Goal: Information Seeking & Learning: Compare options

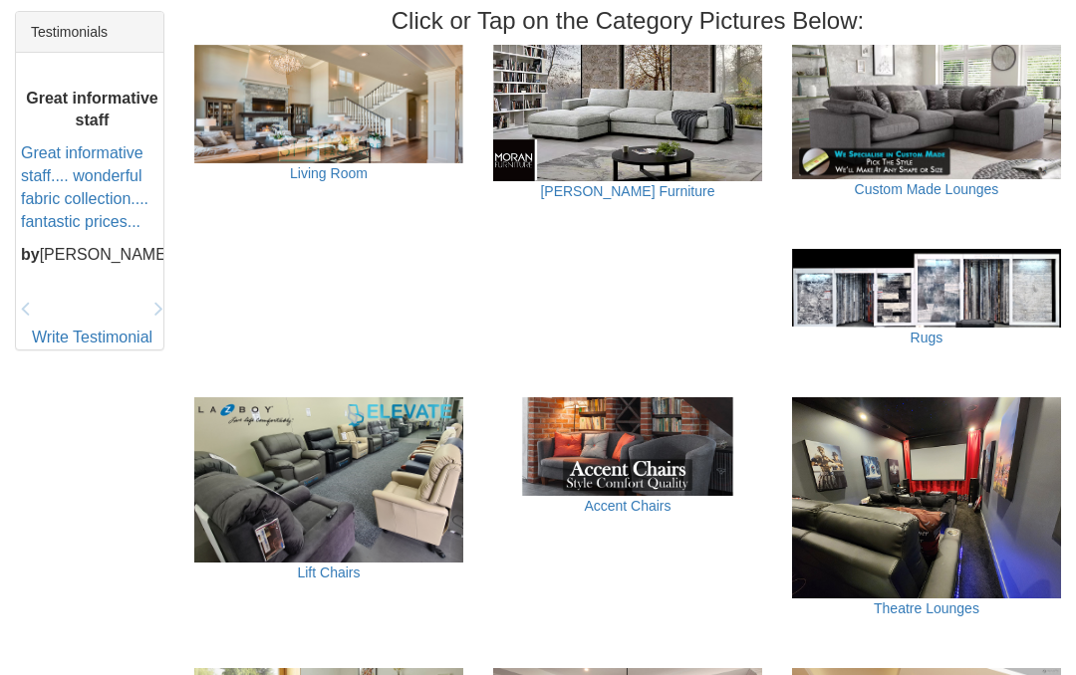
scroll to position [858, 0]
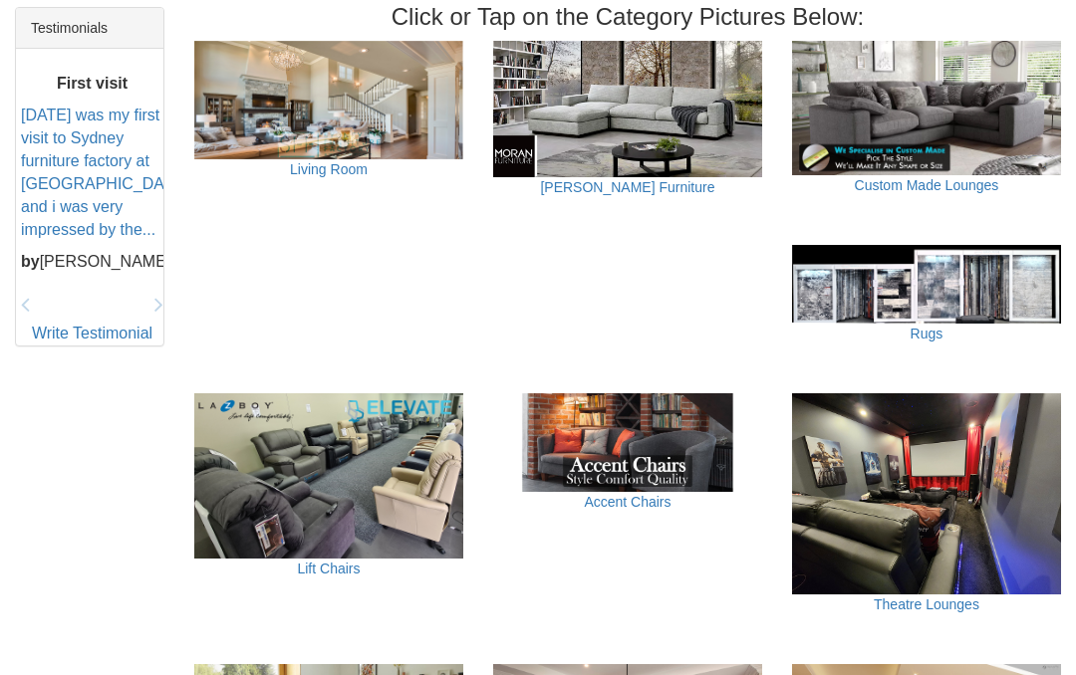
click at [331, 561] on link "Lift Chairs" at bounding box center [328, 569] width 63 height 16
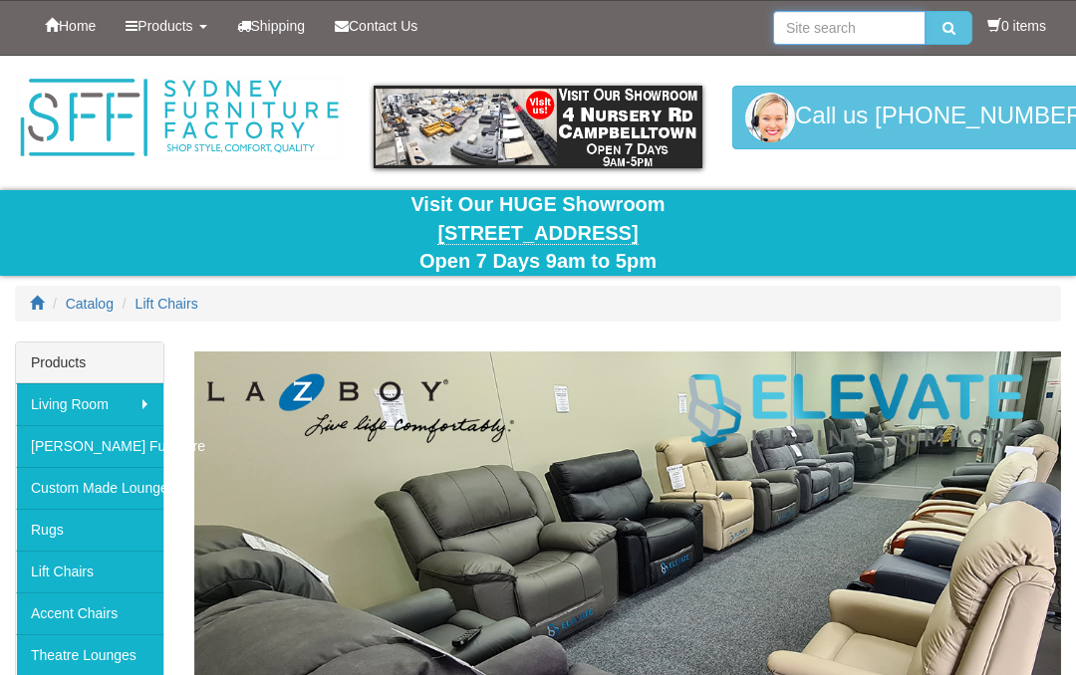
click at [799, 38] on input "search" at bounding box center [849, 28] width 152 height 34
type input "Lazyboy recliners"
click at [943, 28] on button "submit" at bounding box center [948, 28] width 47 height 34
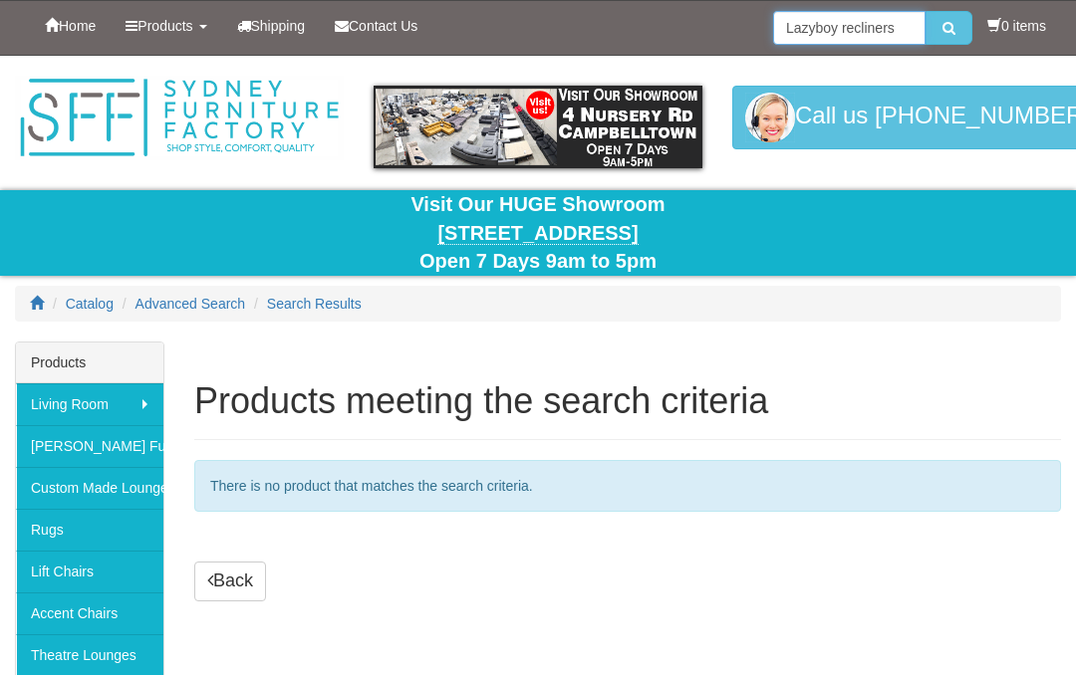
click at [892, 31] on input "Lazyboy recliners" at bounding box center [849, 28] width 152 height 34
type input "Lazyboy lift chairs"
click at [943, 28] on button "submit" at bounding box center [948, 28] width 47 height 34
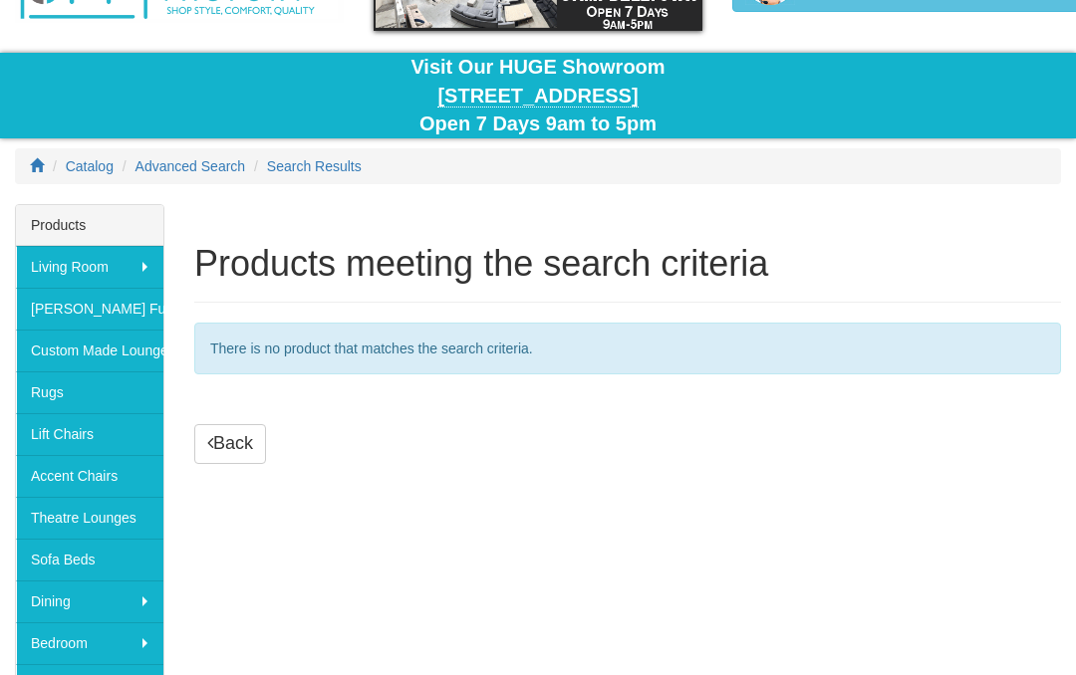
scroll to position [157, 0]
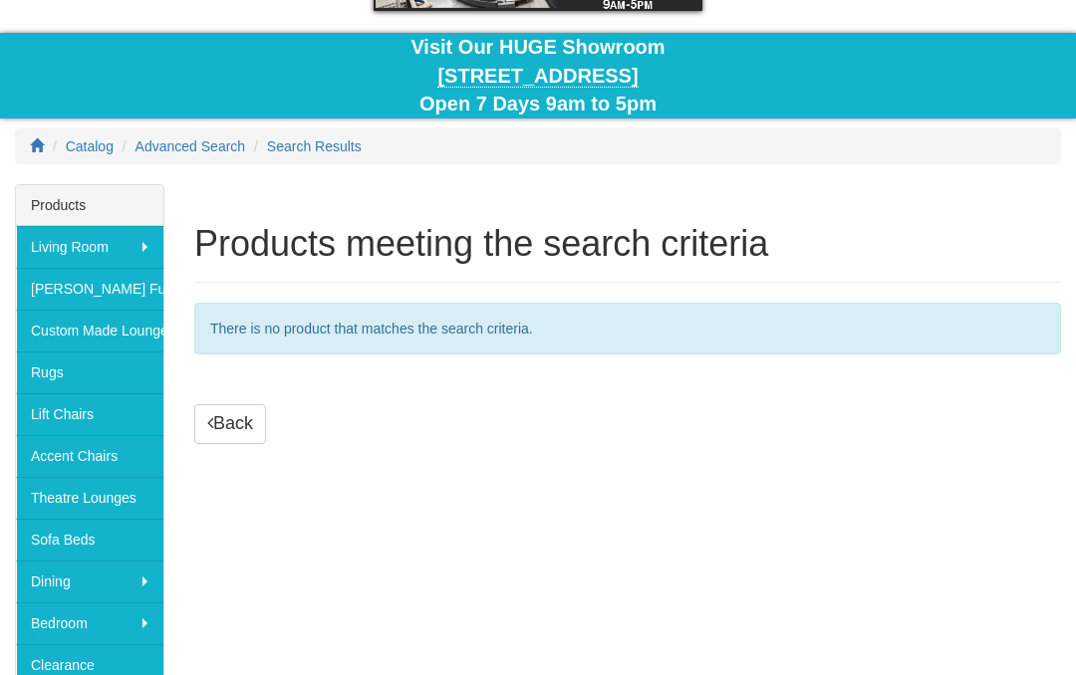
click at [88, 419] on link "Lift Chairs" at bounding box center [89, 414] width 147 height 42
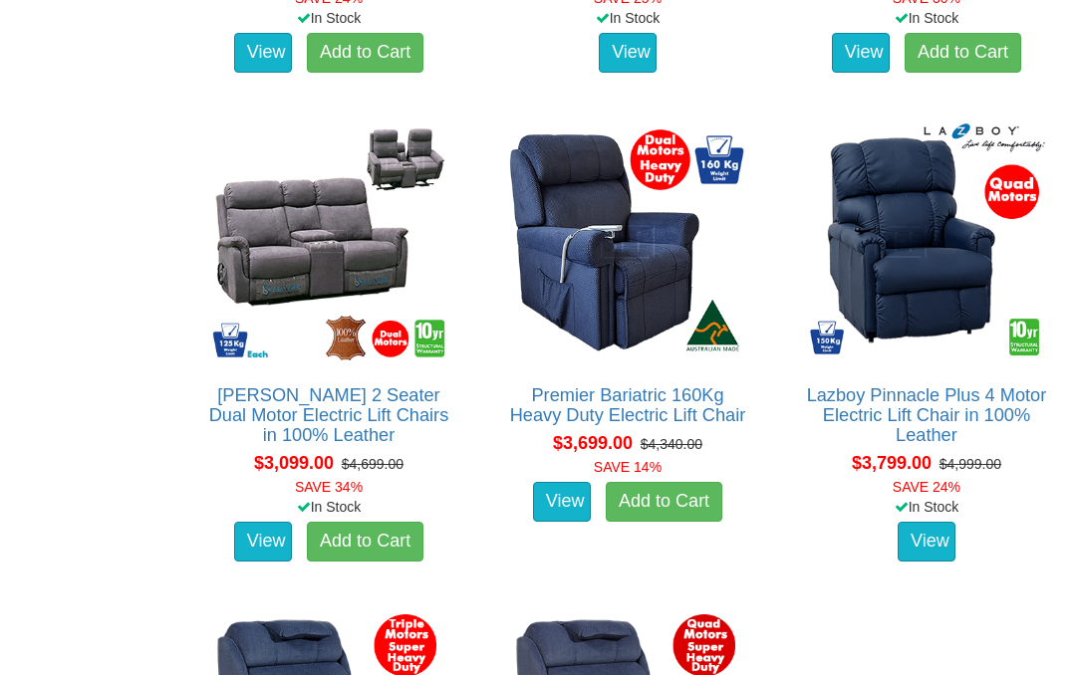
scroll to position [4103, 0]
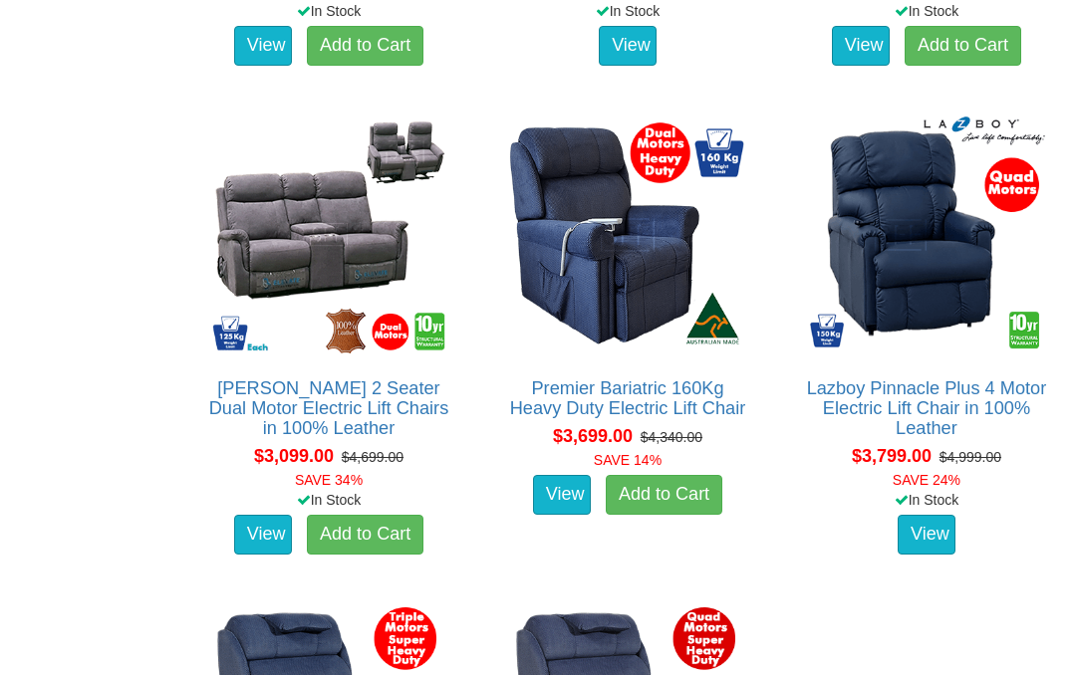
click at [932, 533] on link "View" at bounding box center [926, 535] width 58 height 40
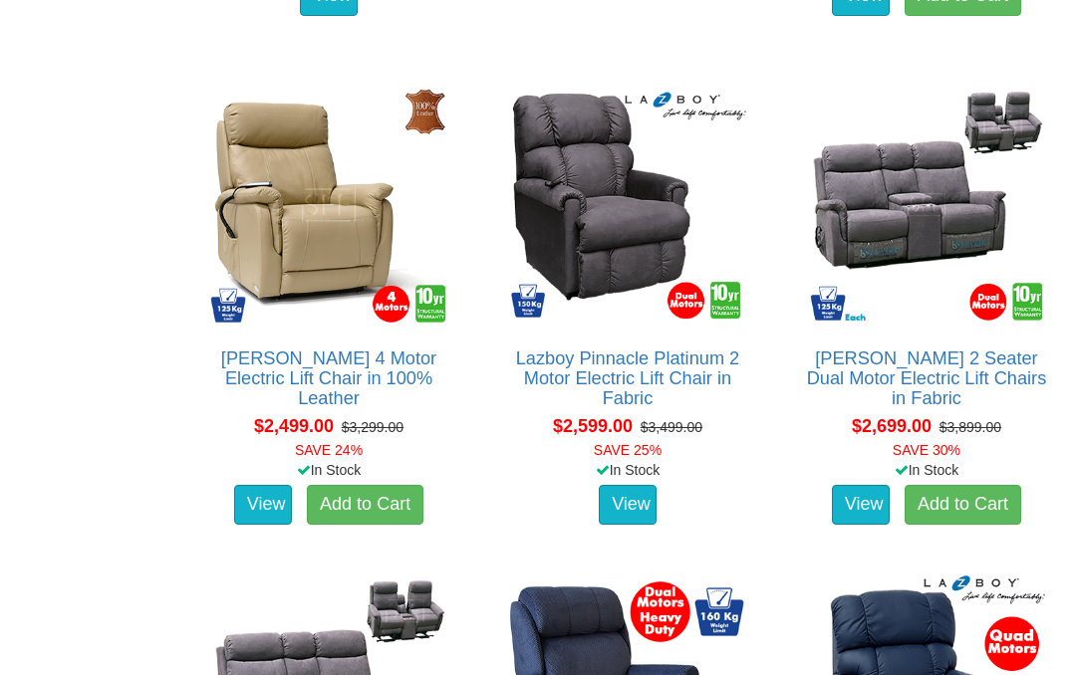
scroll to position [3605, 0]
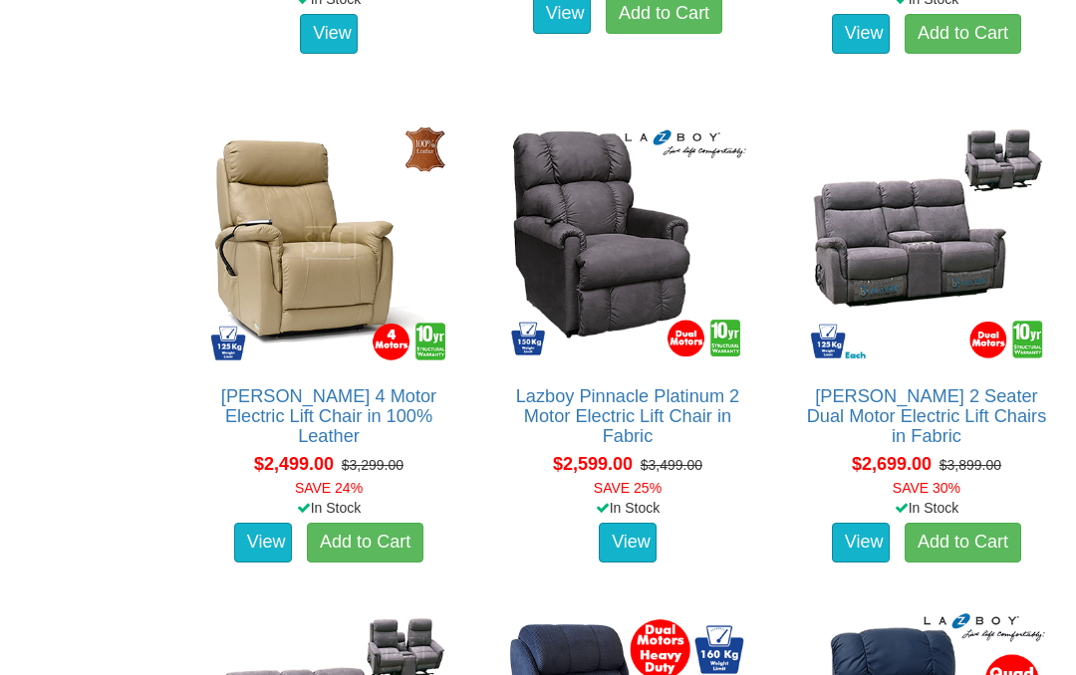
click at [642, 410] on link "Lazboy Pinnacle Platinum 2 Motor Electric Lift Chair in Fabric" at bounding box center [627, 417] width 223 height 60
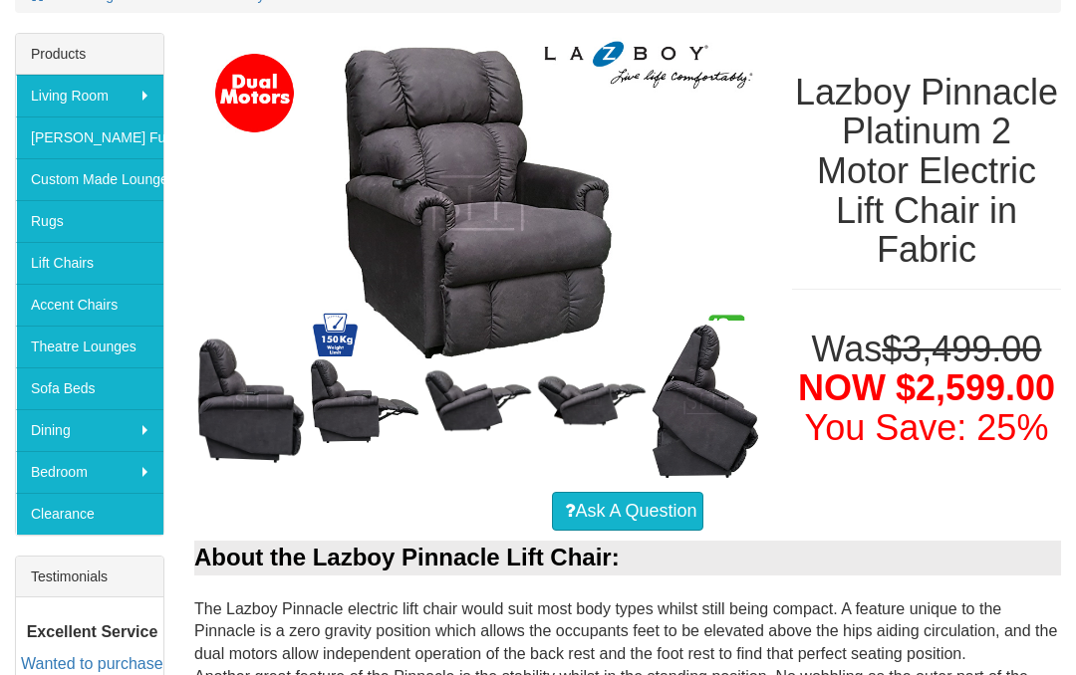
scroll to position [337, 0]
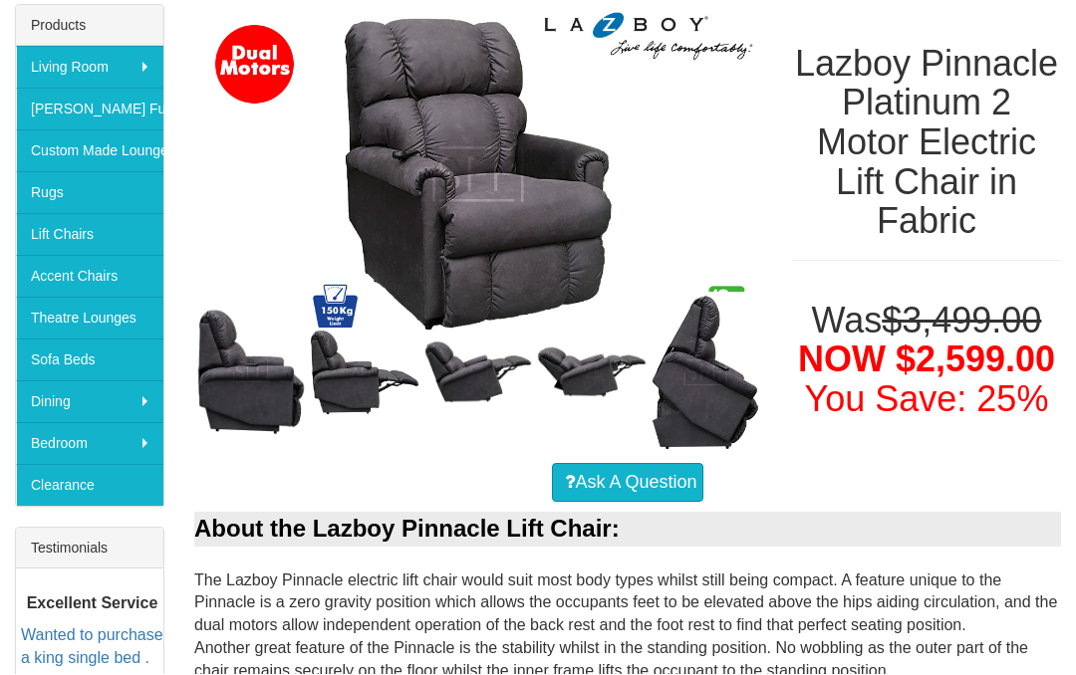
click at [352, 390] on img at bounding box center [365, 374] width 114 height 90
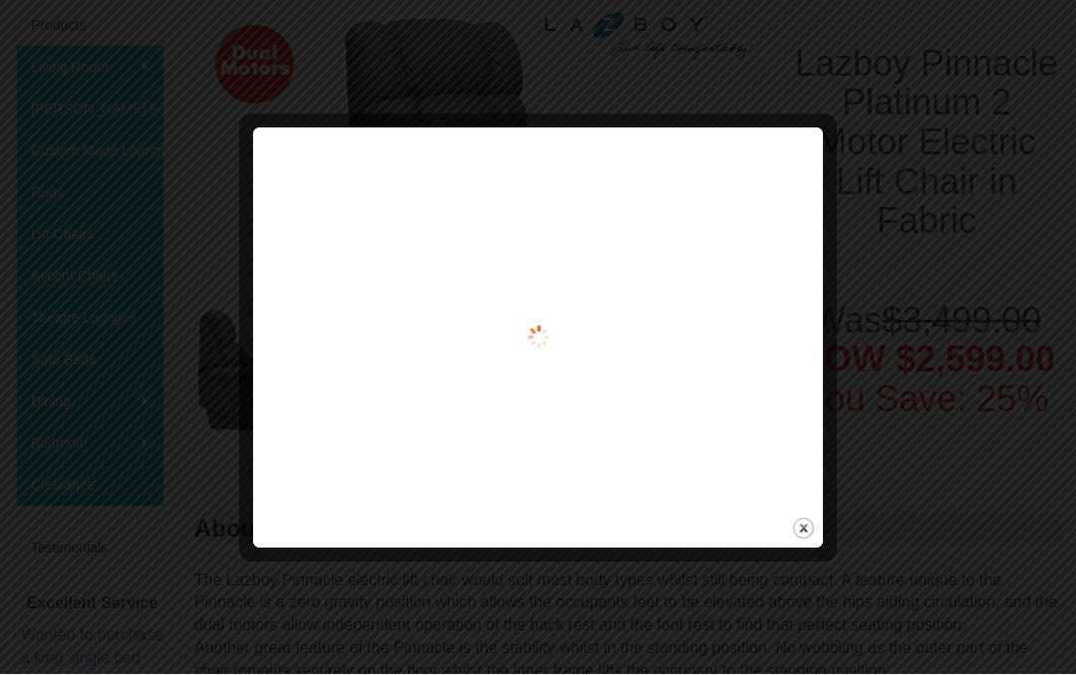
scroll to position [338, 0]
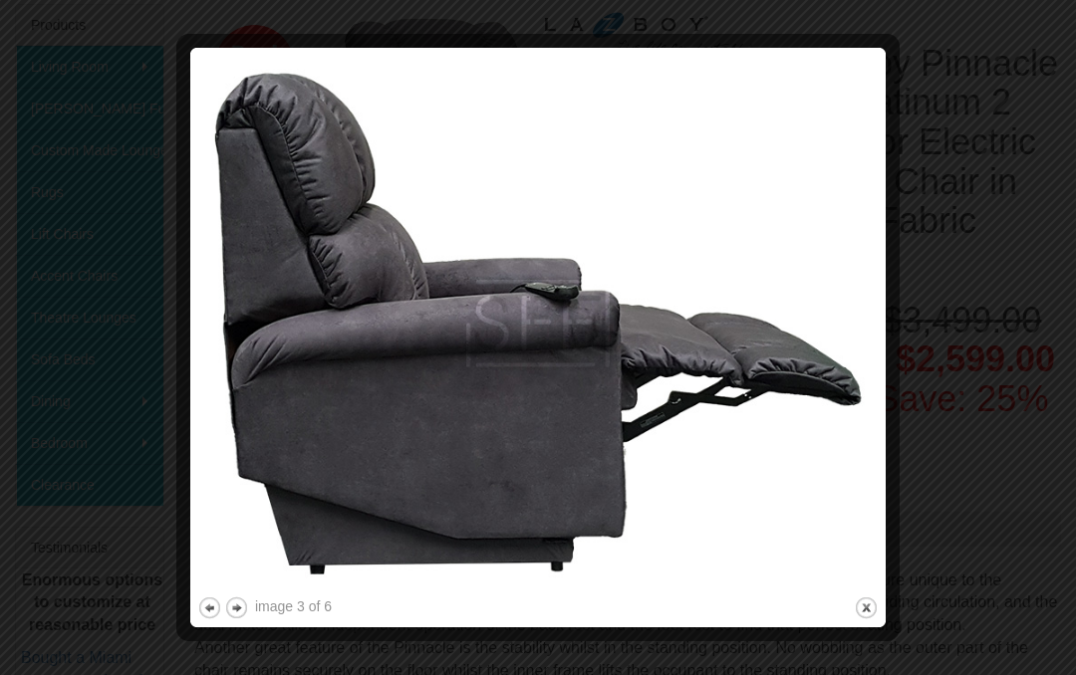
click at [246, 613] on button "next" at bounding box center [236, 608] width 25 height 25
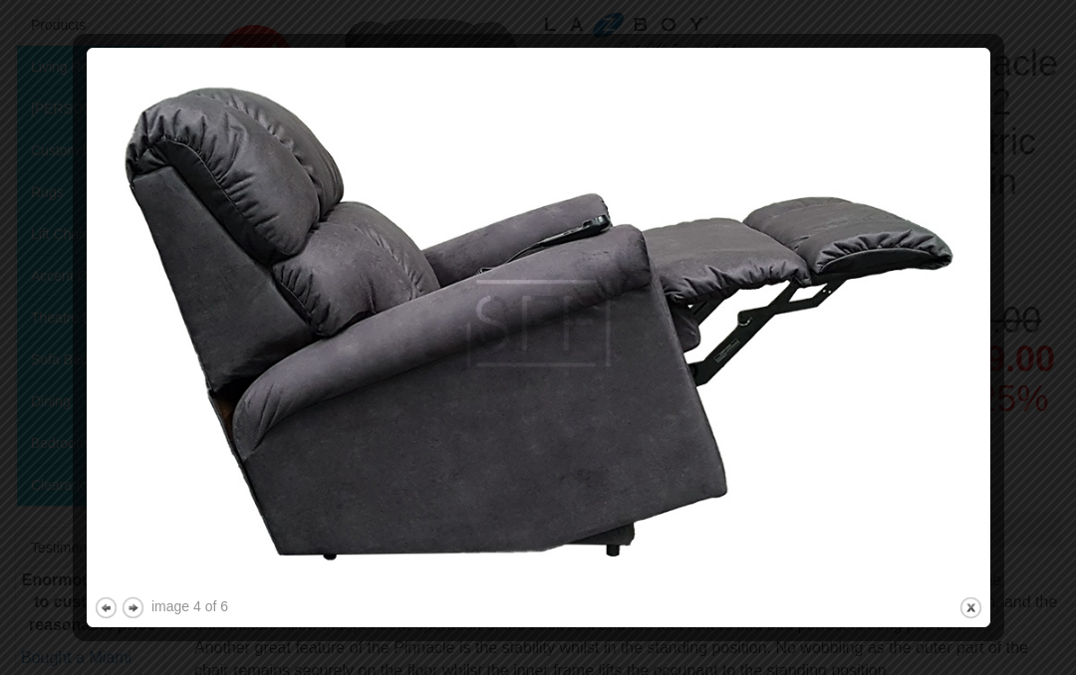
click at [142, 604] on button "next" at bounding box center [133, 608] width 25 height 25
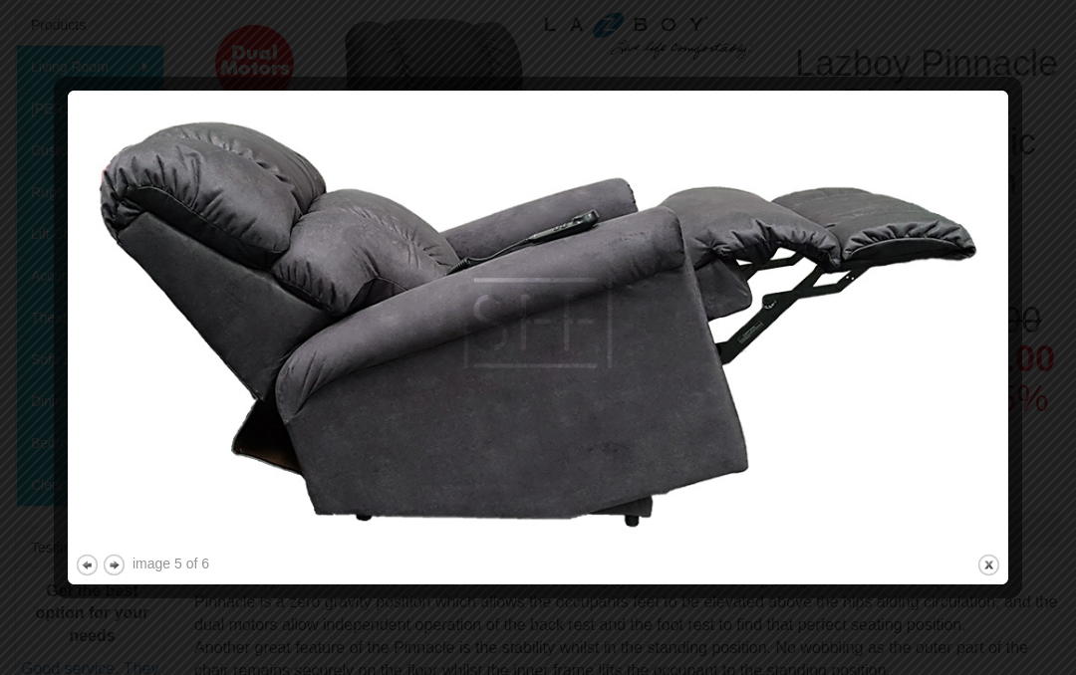
click at [124, 563] on button "next" at bounding box center [114, 565] width 25 height 25
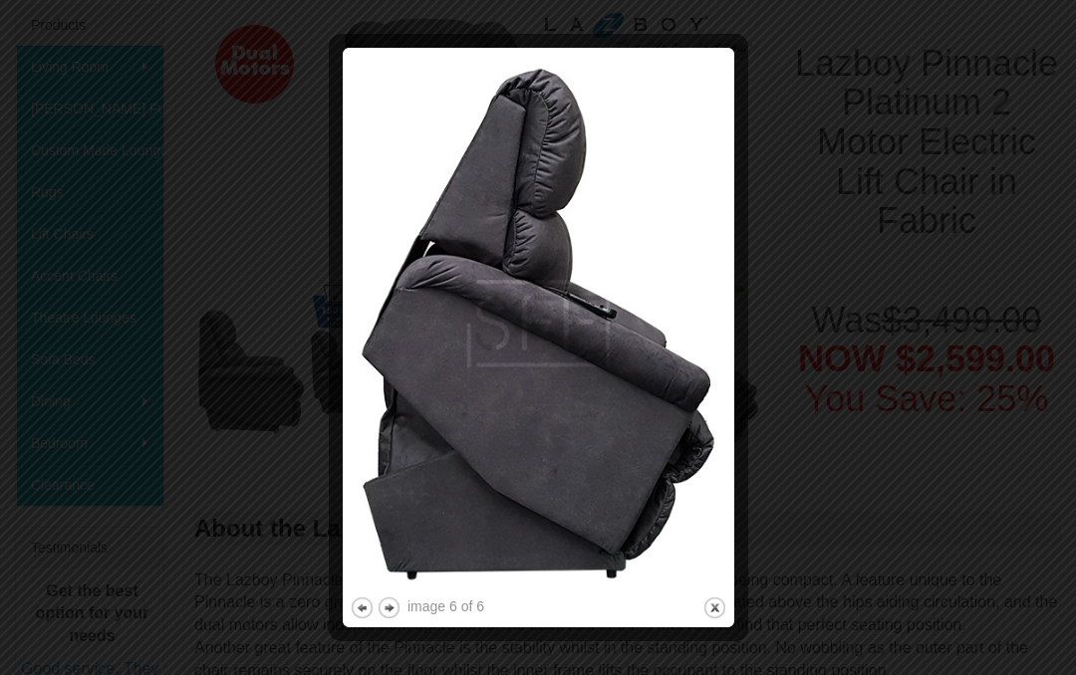
click at [721, 619] on button "close" at bounding box center [714, 608] width 25 height 25
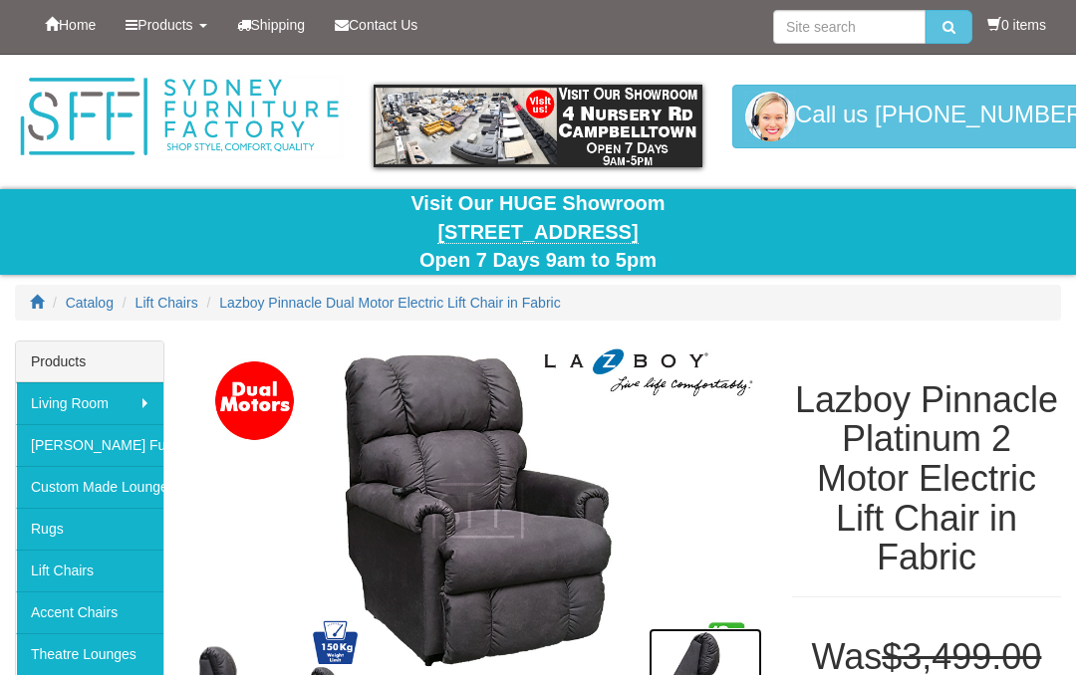
scroll to position [0, 0]
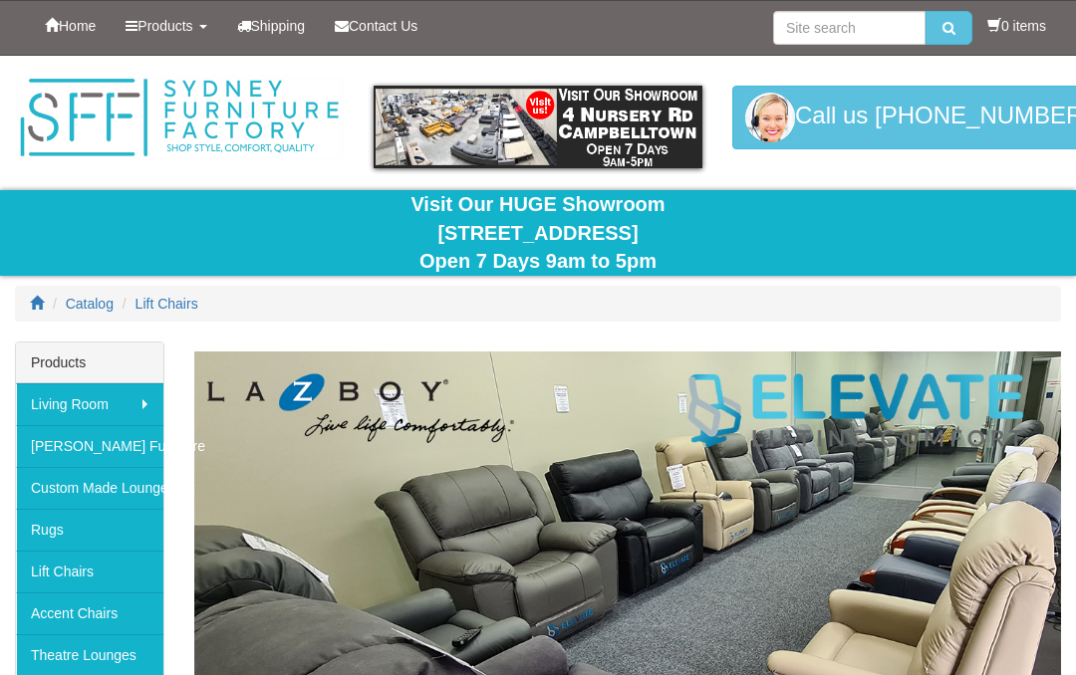
scroll to position [3606, 0]
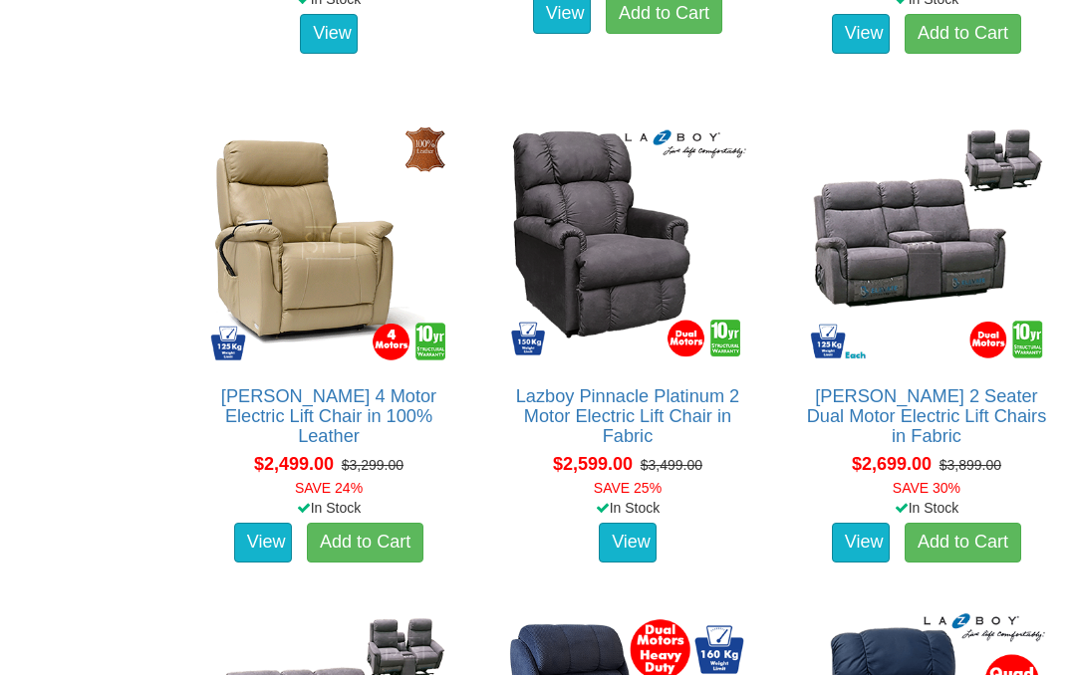
click at [610, 469] on span "$2,599.00" at bounding box center [593, 464] width 80 height 20
click at [641, 422] on link "Lazboy Pinnacle Platinum 2 Motor Electric Lift Chair in Fabric" at bounding box center [627, 416] width 223 height 60
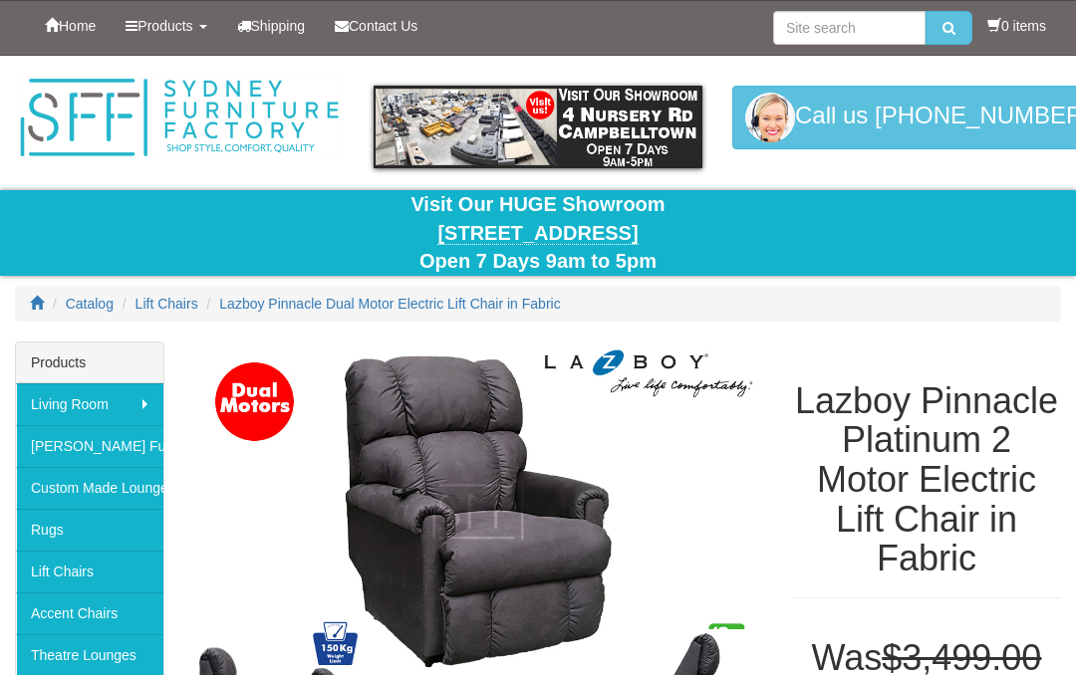
scroll to position [44, 0]
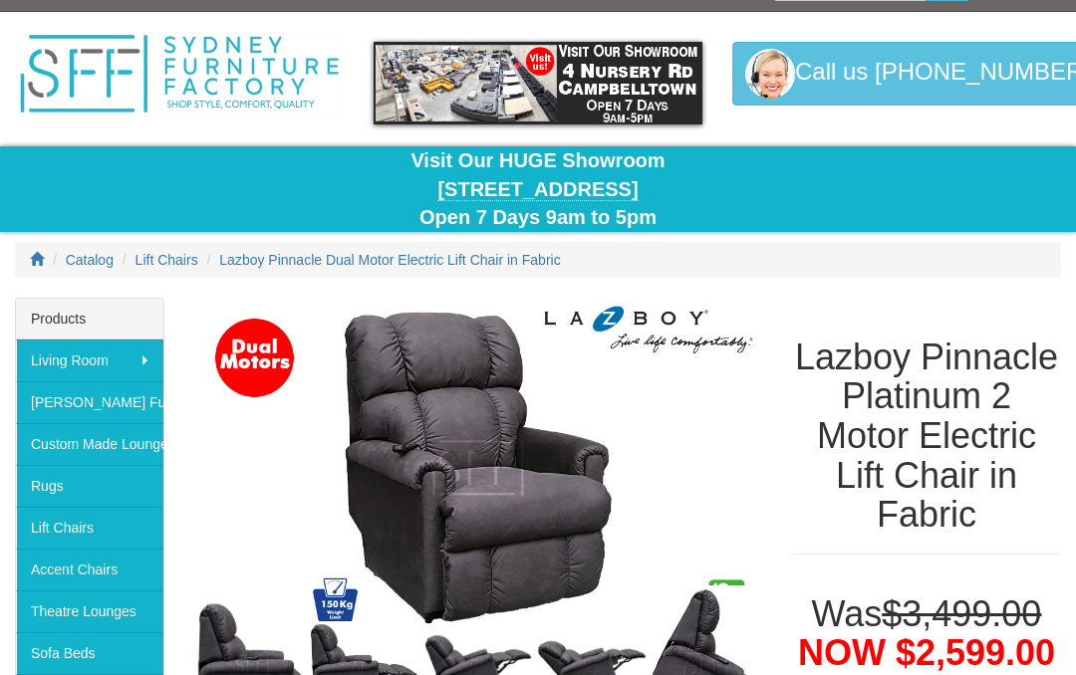
click at [88, 536] on link "Lift Chairs" at bounding box center [89, 528] width 147 height 42
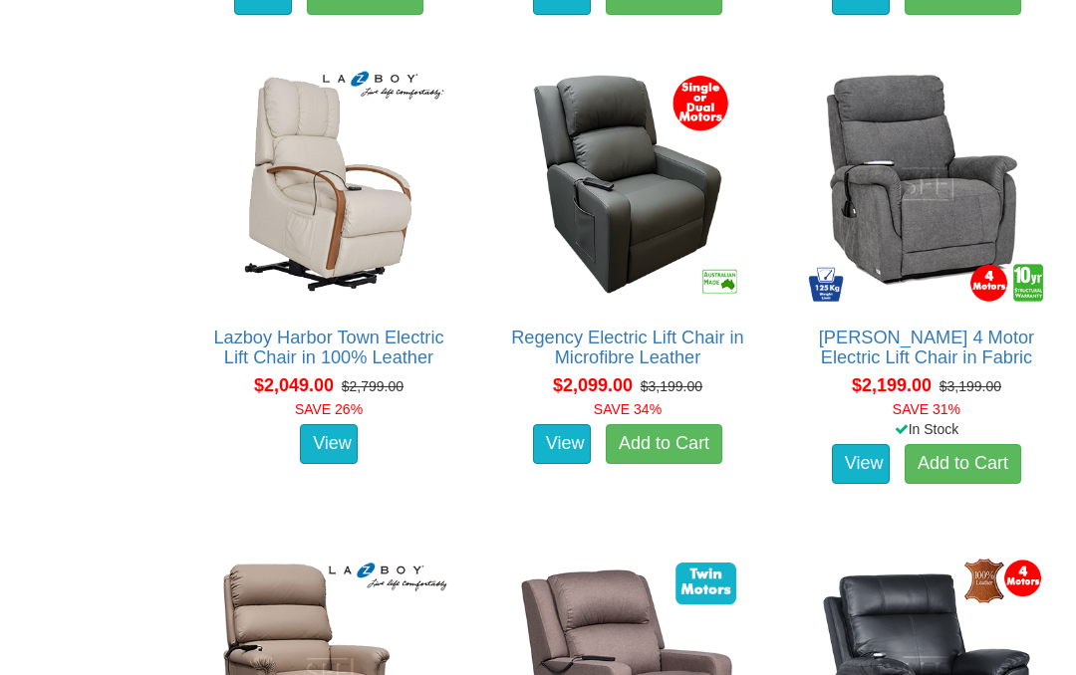
scroll to position [2686, 0]
click at [939, 351] on link "[PERSON_NAME] 4 Motor Electric Lift Chair in Fabric" at bounding box center [926, 348] width 215 height 40
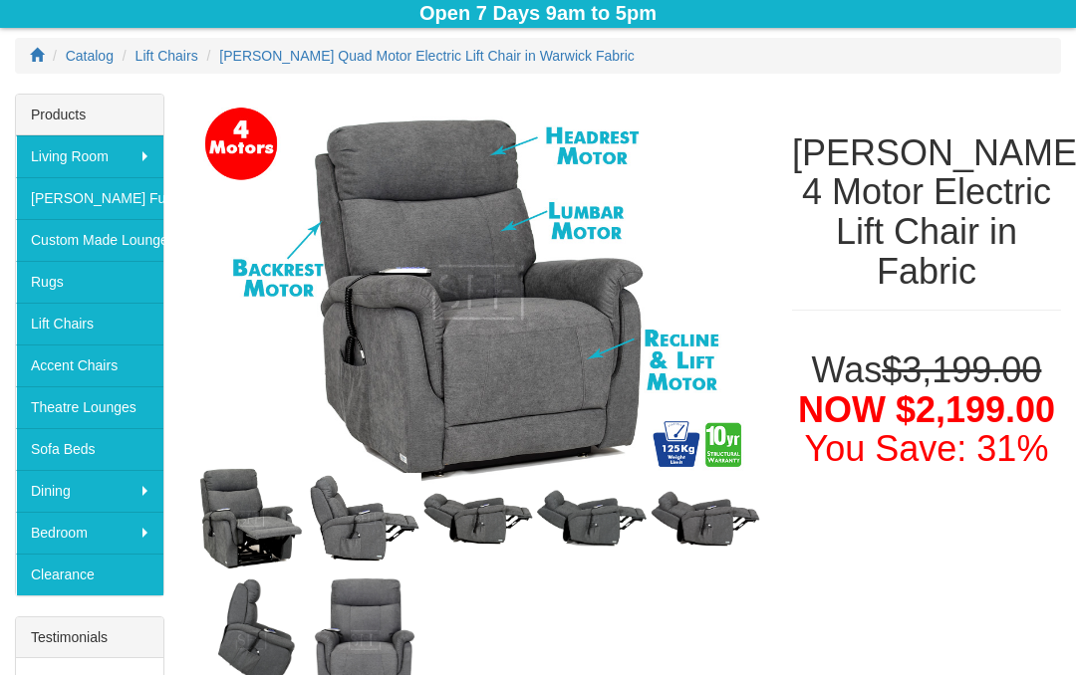
scroll to position [248, 0]
click at [477, 536] on img at bounding box center [478, 519] width 114 height 56
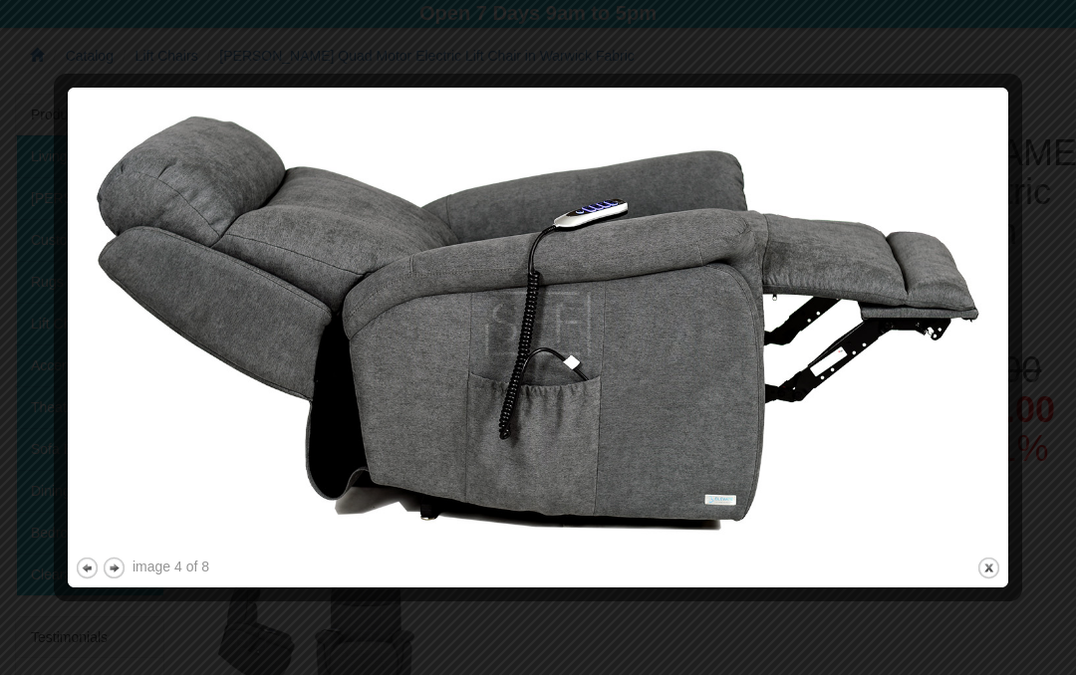
click at [985, 578] on button "close" at bounding box center [988, 568] width 25 height 25
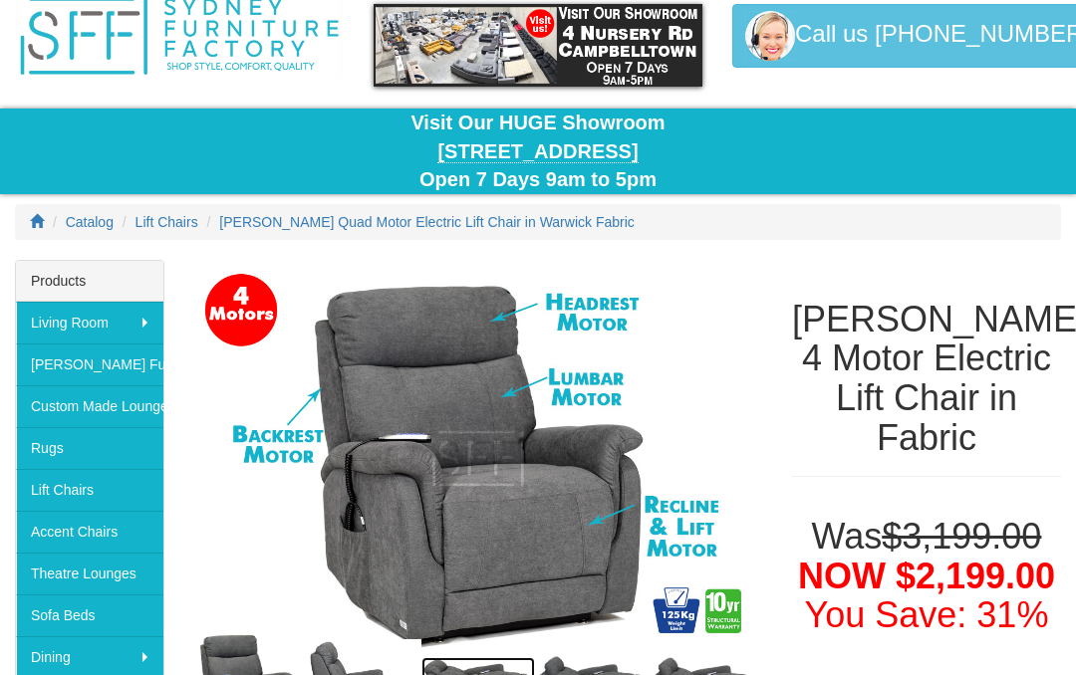
scroll to position [0, 0]
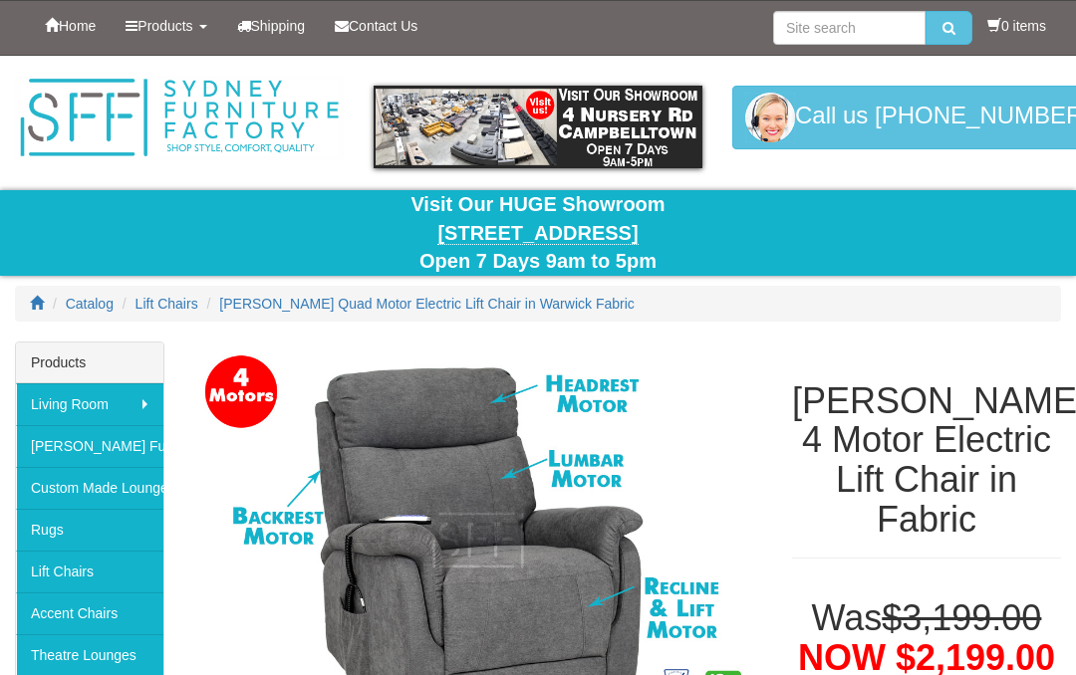
click at [69, 578] on link "Lift Chairs" at bounding box center [89, 572] width 147 height 42
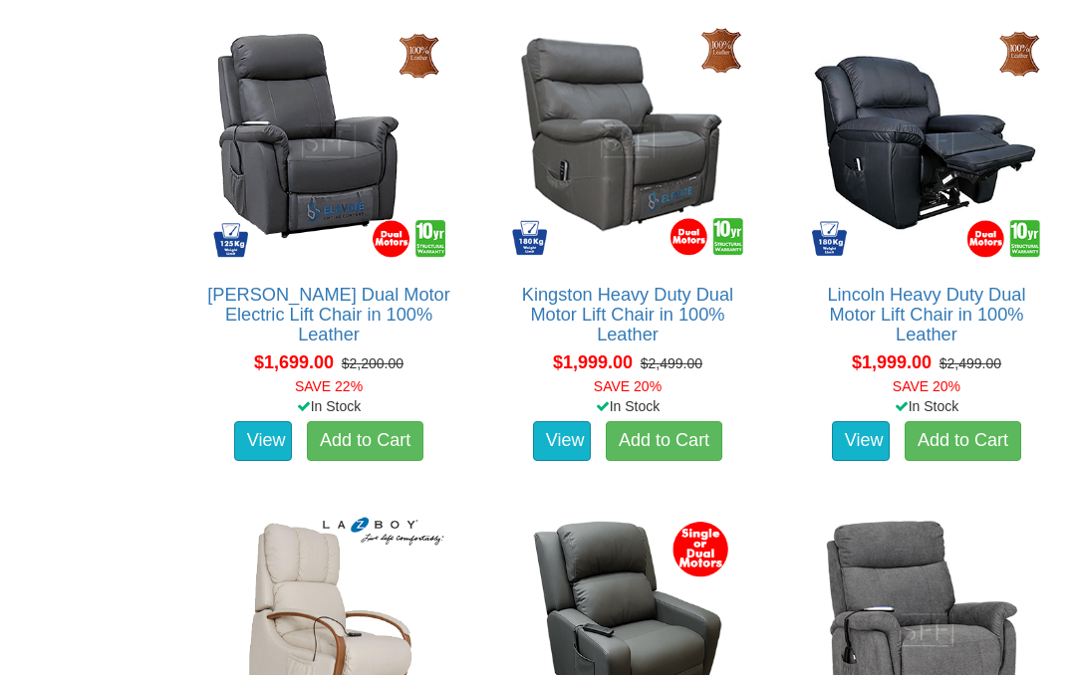
scroll to position [2240, 0]
click at [929, 322] on link "Lincoln Heavy Duty Dual Motor Lift Chair in 100% Leather" at bounding box center [926, 315] width 198 height 60
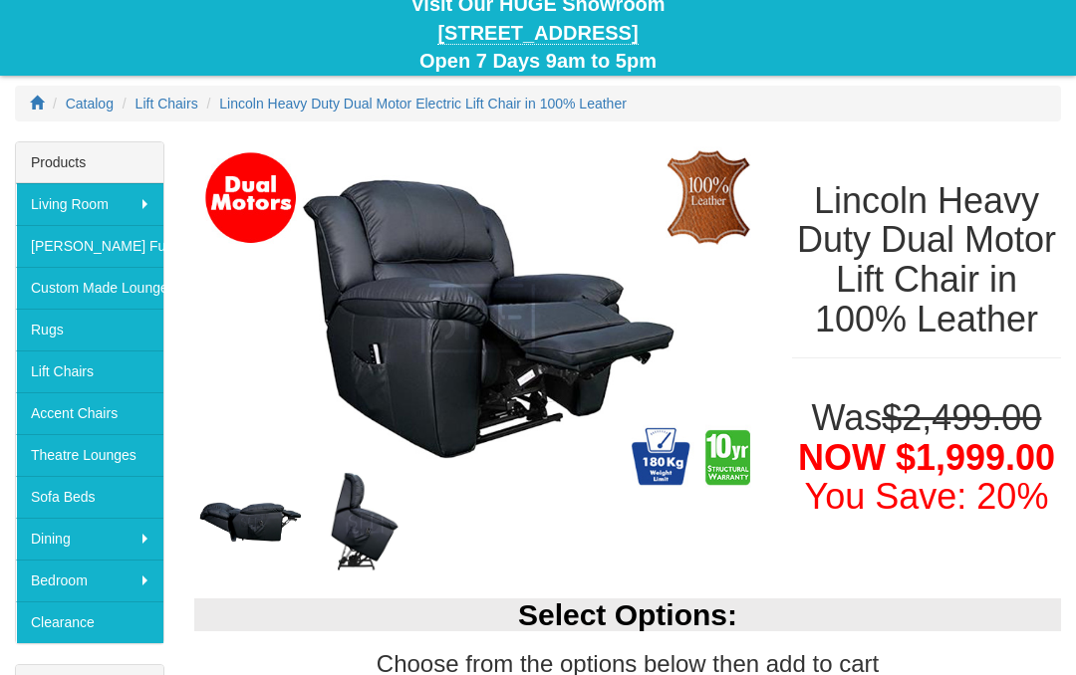
scroll to position [207, 0]
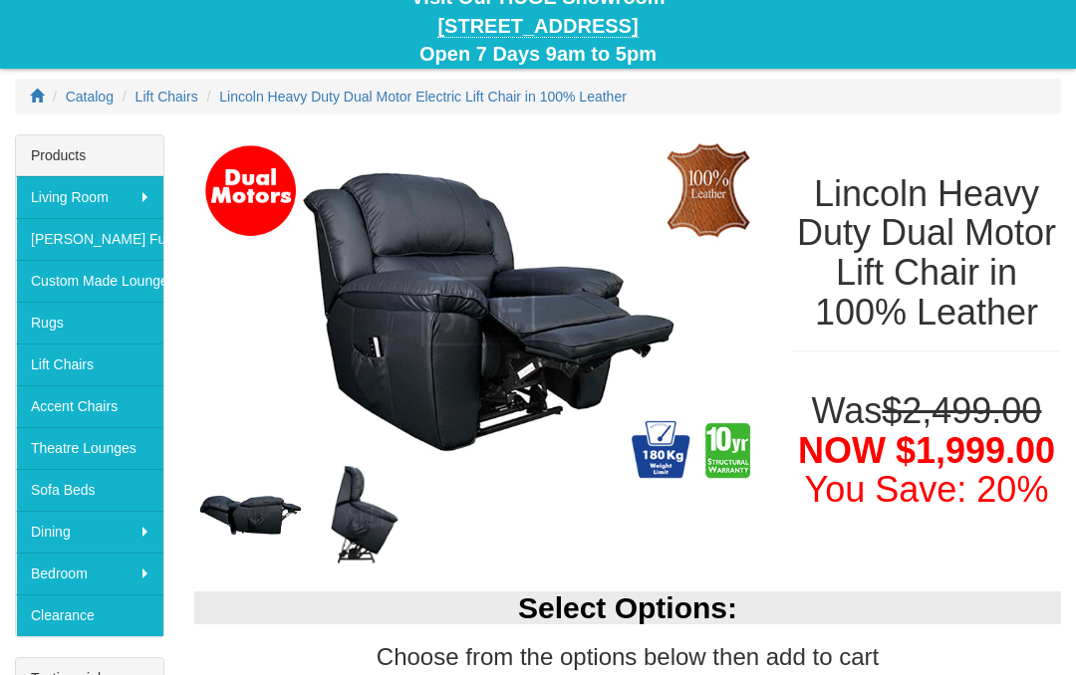
click at [264, 525] on img at bounding box center [251, 515] width 114 height 53
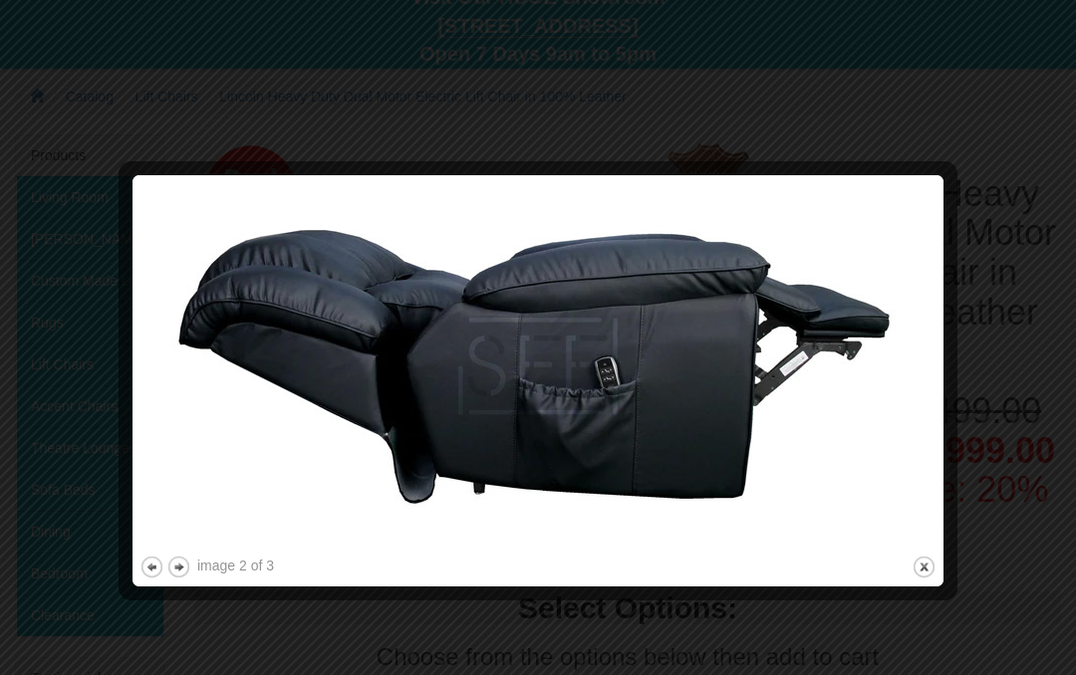
click at [922, 570] on button "close" at bounding box center [923, 567] width 25 height 25
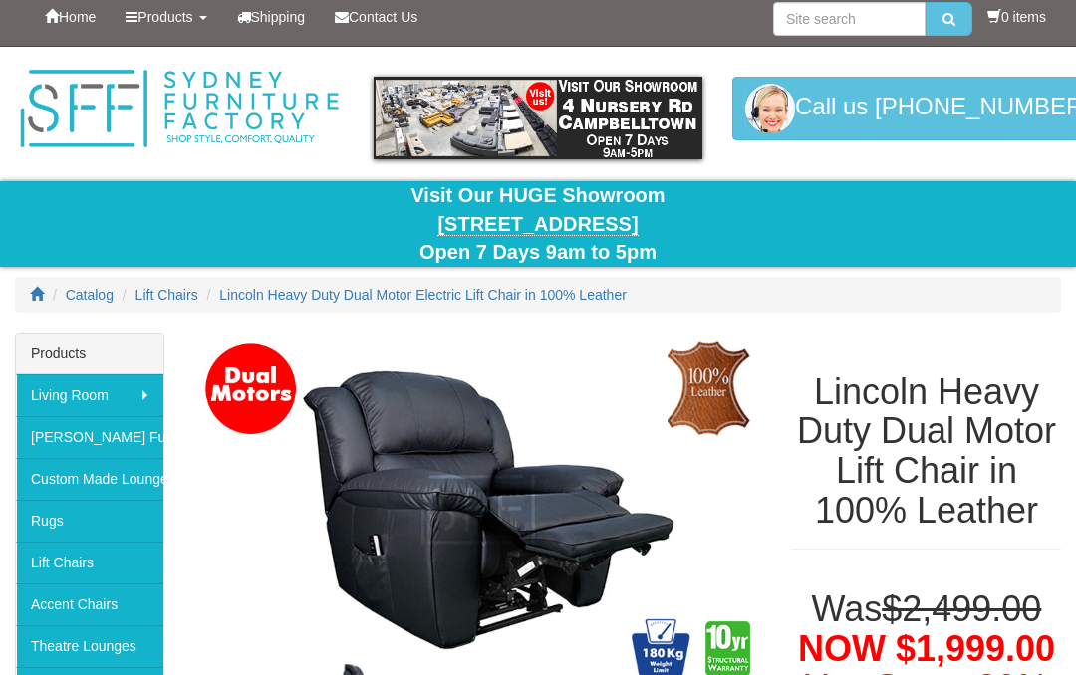
scroll to position [0, 0]
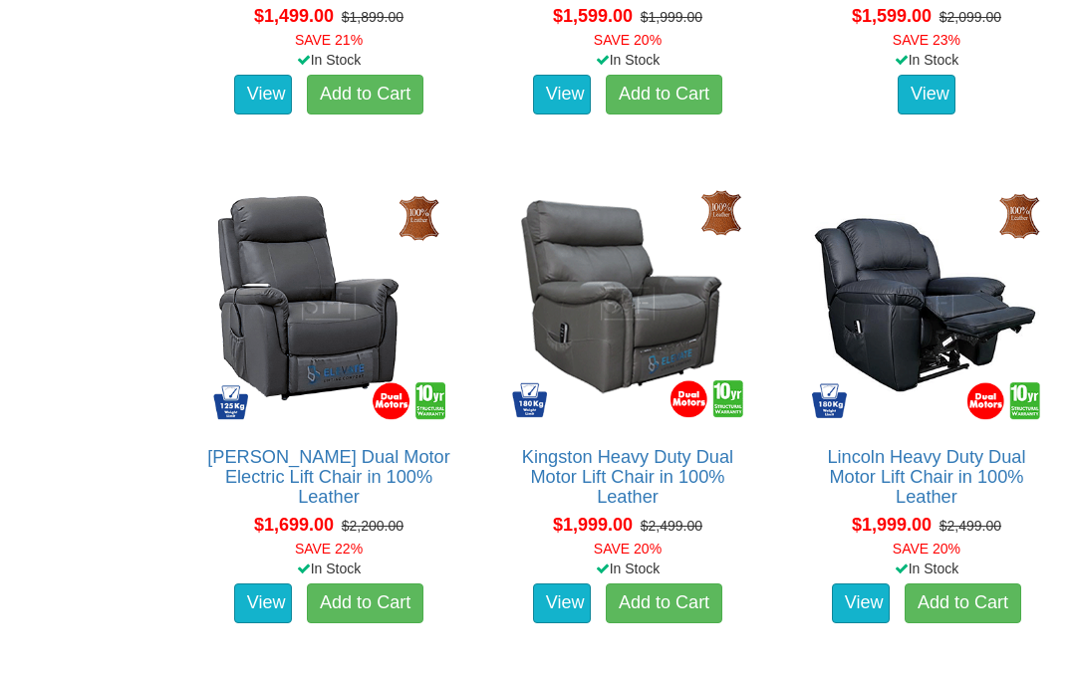
scroll to position [2078, 0]
click at [356, 464] on link "[PERSON_NAME] Dual Motor Electric Lift Chair in 100% Leather" at bounding box center [328, 477] width 243 height 60
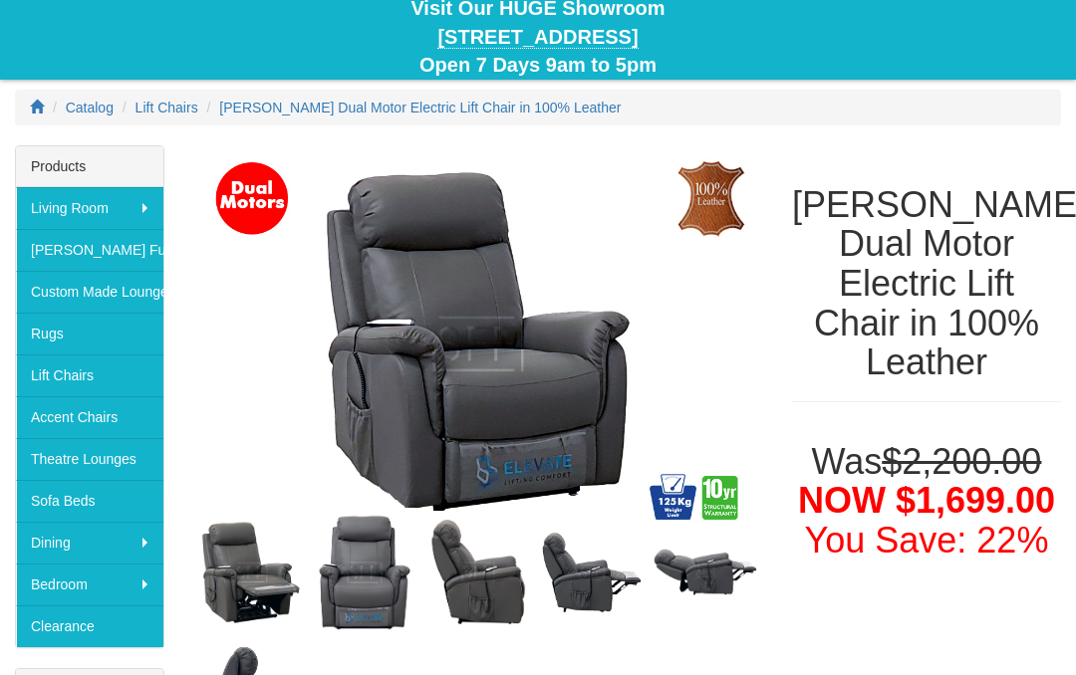
scroll to position [196, 0]
click at [695, 574] on img at bounding box center [705, 573] width 114 height 60
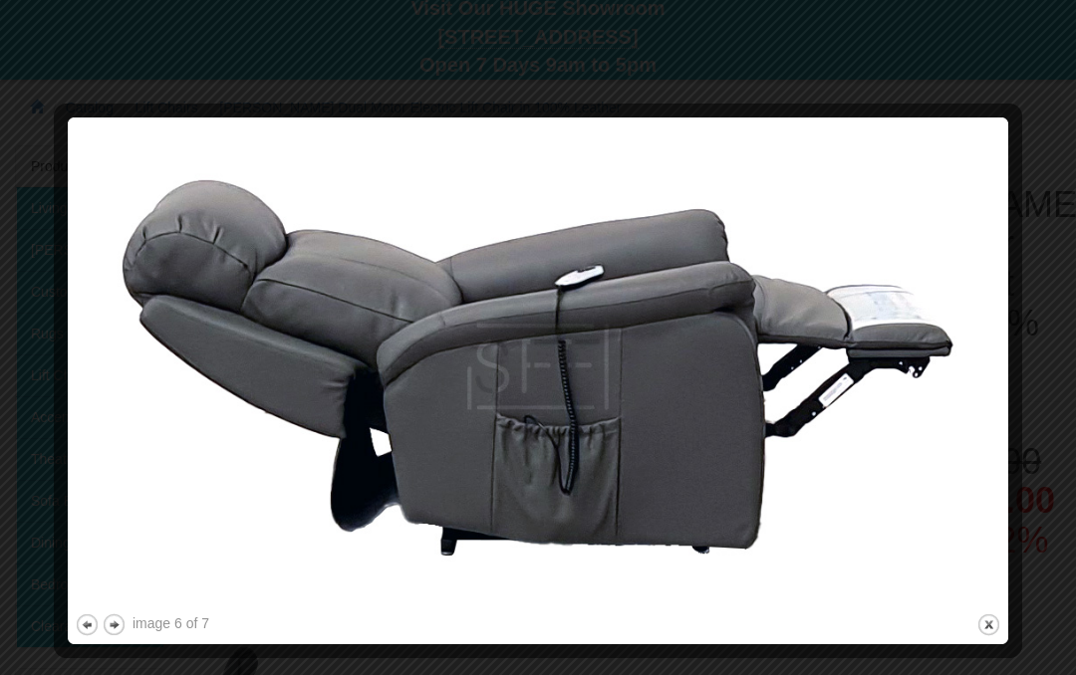
click at [992, 632] on button "close" at bounding box center [988, 625] width 25 height 25
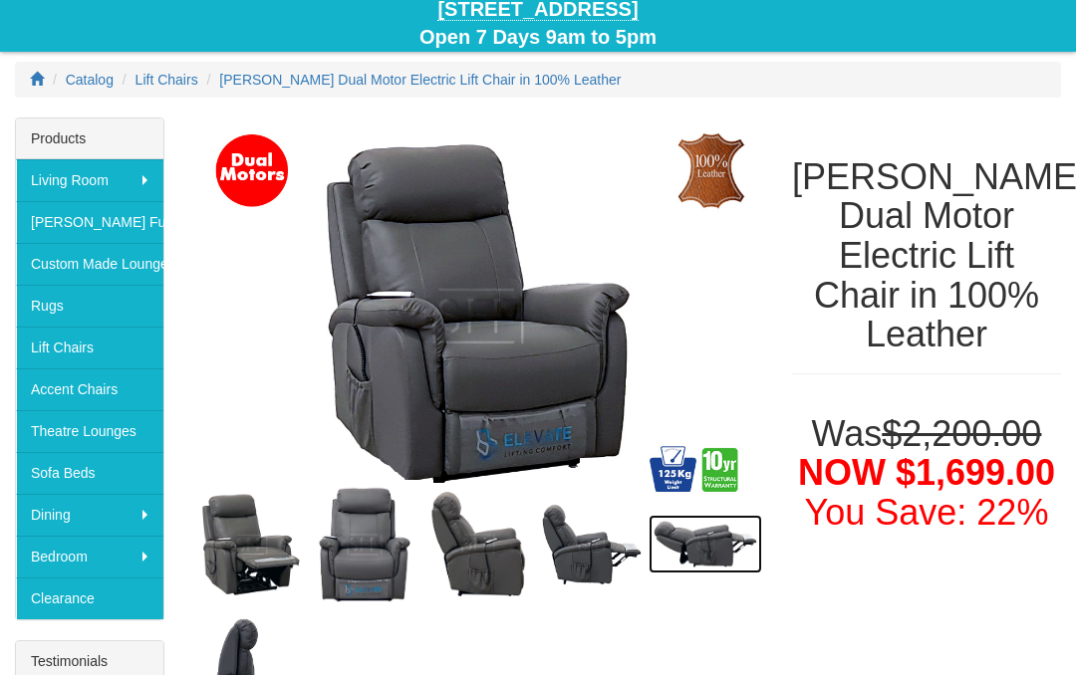
scroll to position [0, 0]
